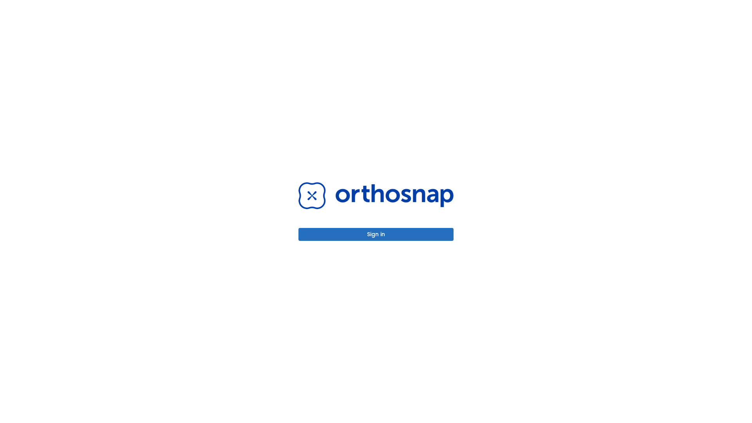
click at [376, 234] on button "Sign in" at bounding box center [375, 234] width 155 height 13
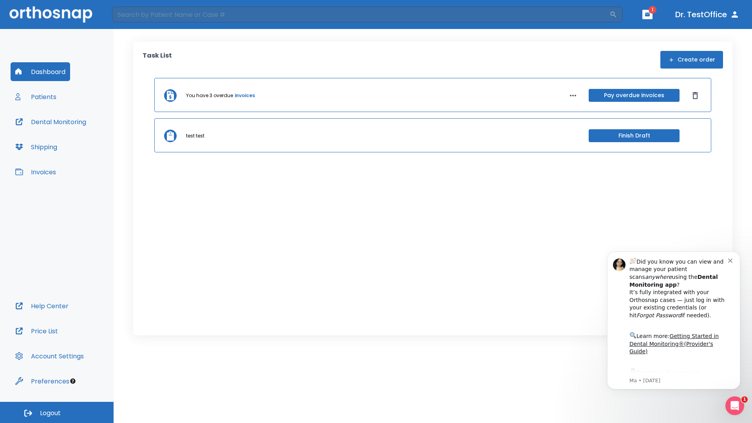
click at [57, 412] on span "Logout" at bounding box center [50, 413] width 21 height 9
